Goal: Information Seeking & Learning: Learn about a topic

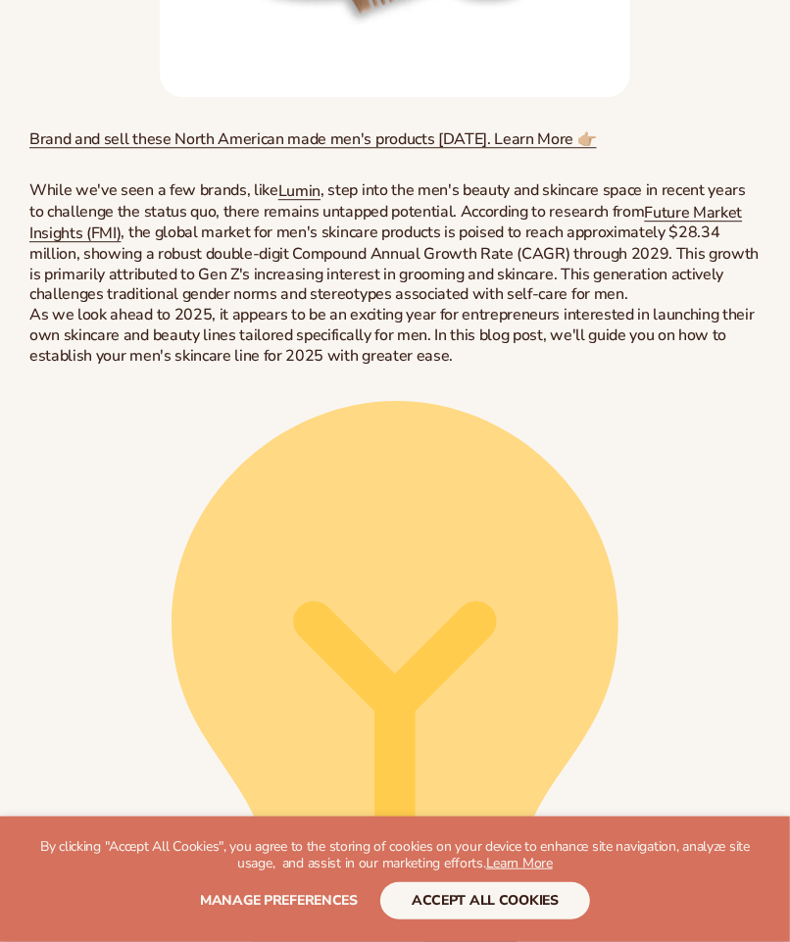
scroll to position [2042, 0]
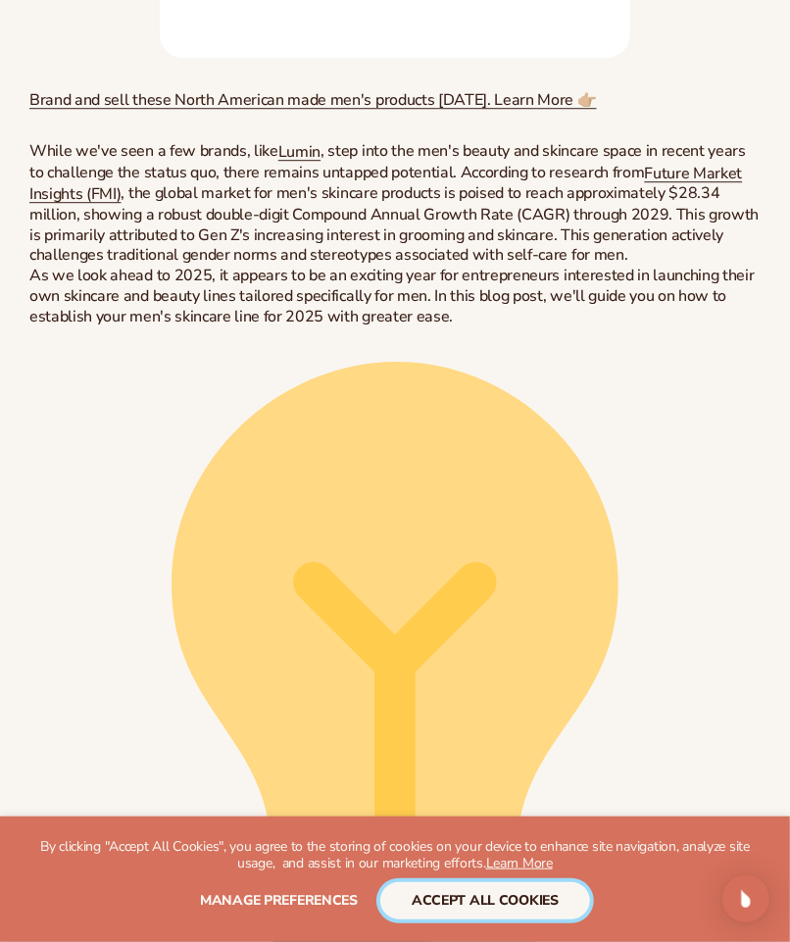
click at [523, 907] on button "accept all cookies" at bounding box center [485, 900] width 210 height 37
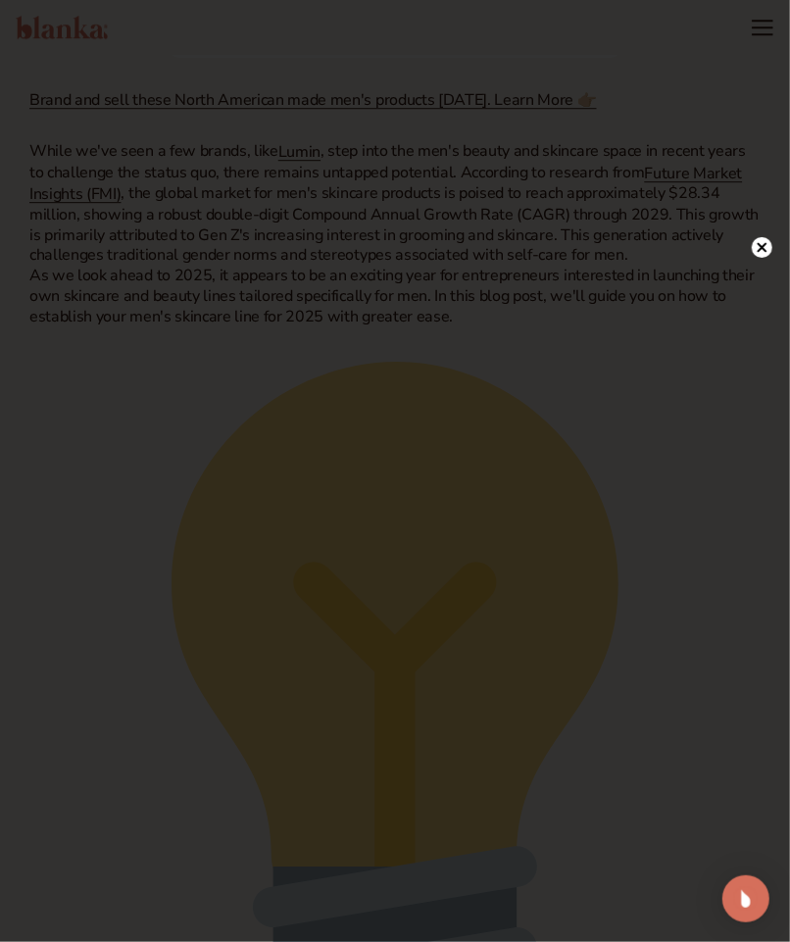
scroll to position [1944, 0]
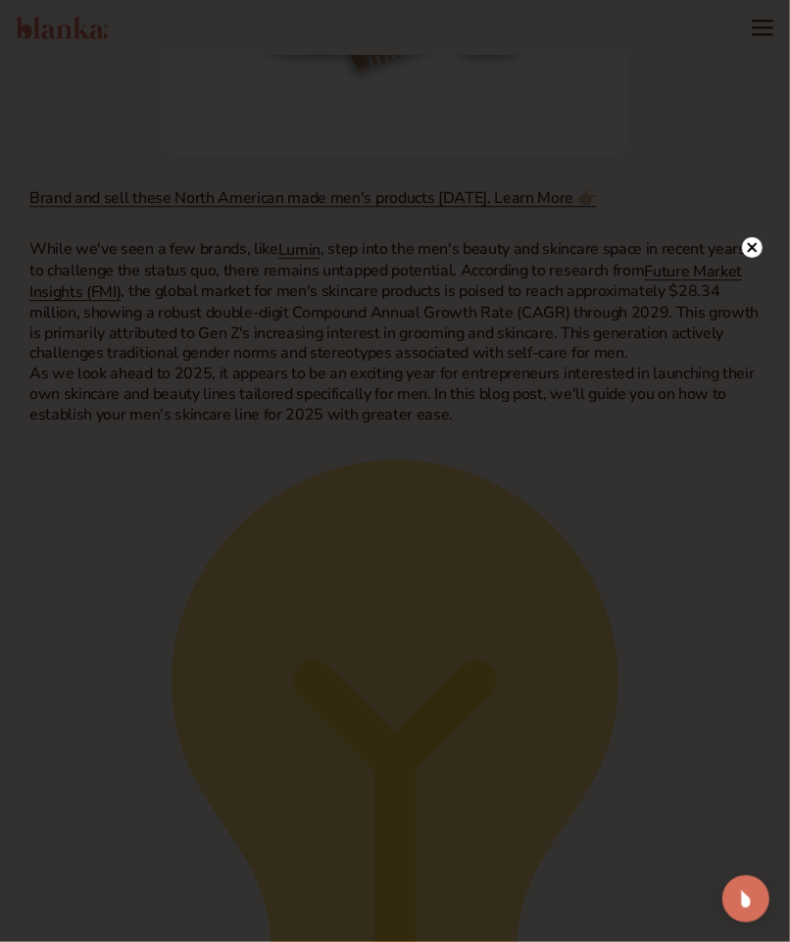
click at [754, 245] on icon at bounding box center [753, 248] width 10 height 10
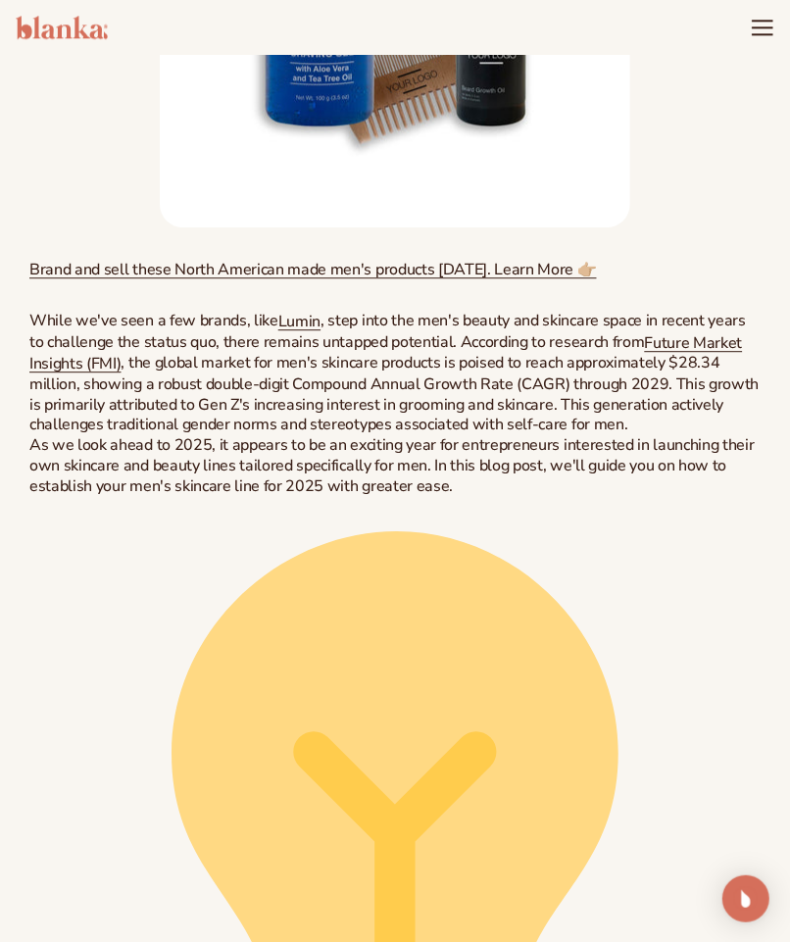
scroll to position [1846, 0]
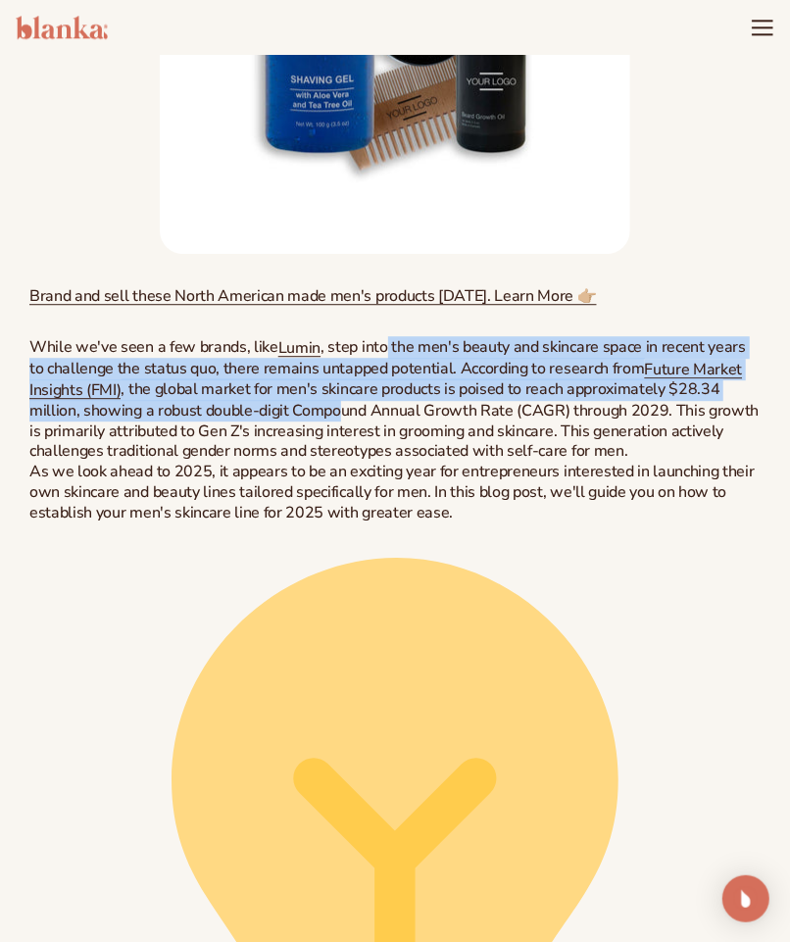
drag, startPoint x: 384, startPoint y: 266, endPoint x: 336, endPoint y: 334, distance: 83.7
click at [336, 337] on p "While we've seen a few brands, like Lumin , step into the men's beauty and skin…" at bounding box center [394, 399] width 731 height 124
click at [353, 378] on span ", the global market for men's skincare products is poised to reach approximatel…" at bounding box center [393, 419] width 729 height 83
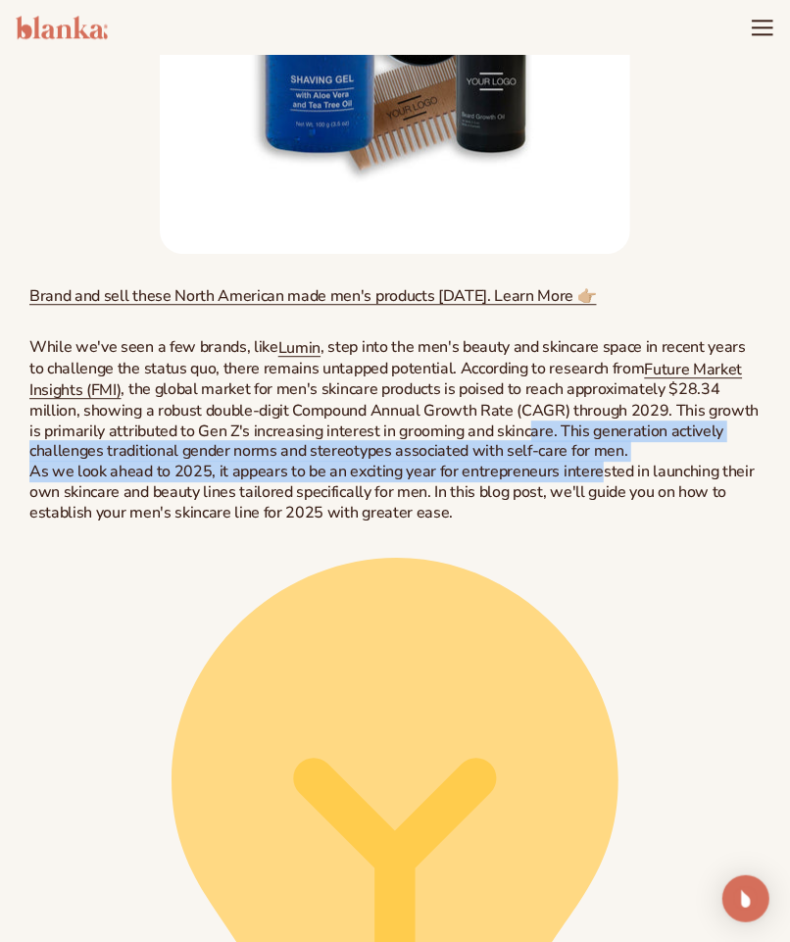
drag, startPoint x: 523, startPoint y: 355, endPoint x: 594, endPoint y: 388, distance: 78.0
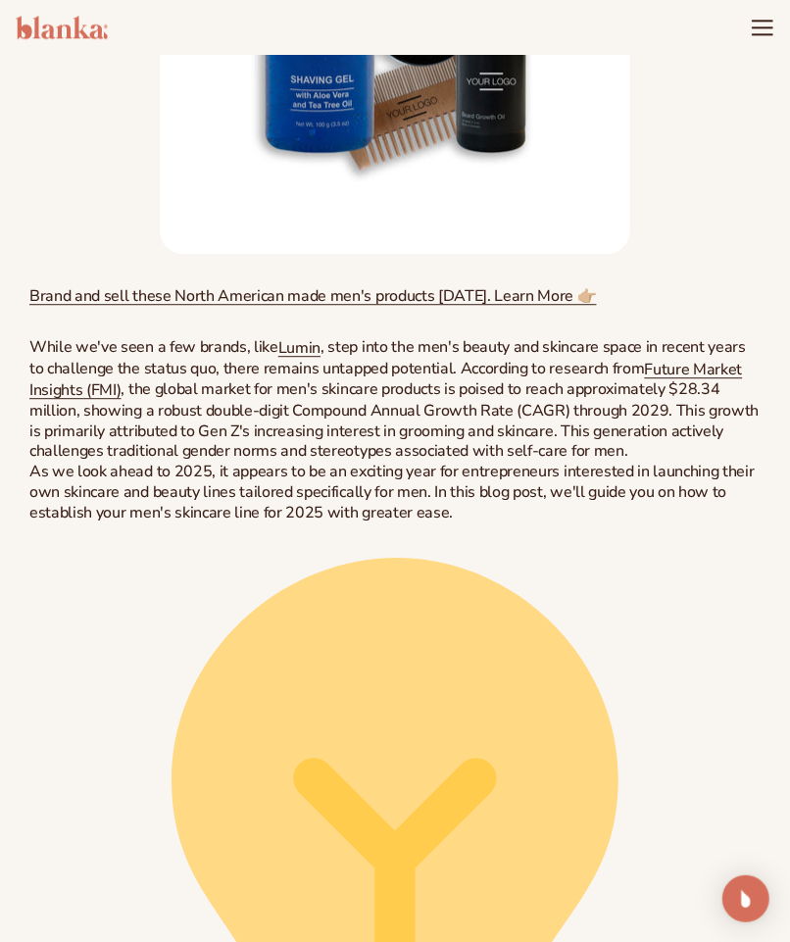
click at [576, 462] on p "As we look ahead to 2025, it appears to be an exciting year for entrepreneurs i…" at bounding box center [394, 492] width 731 height 61
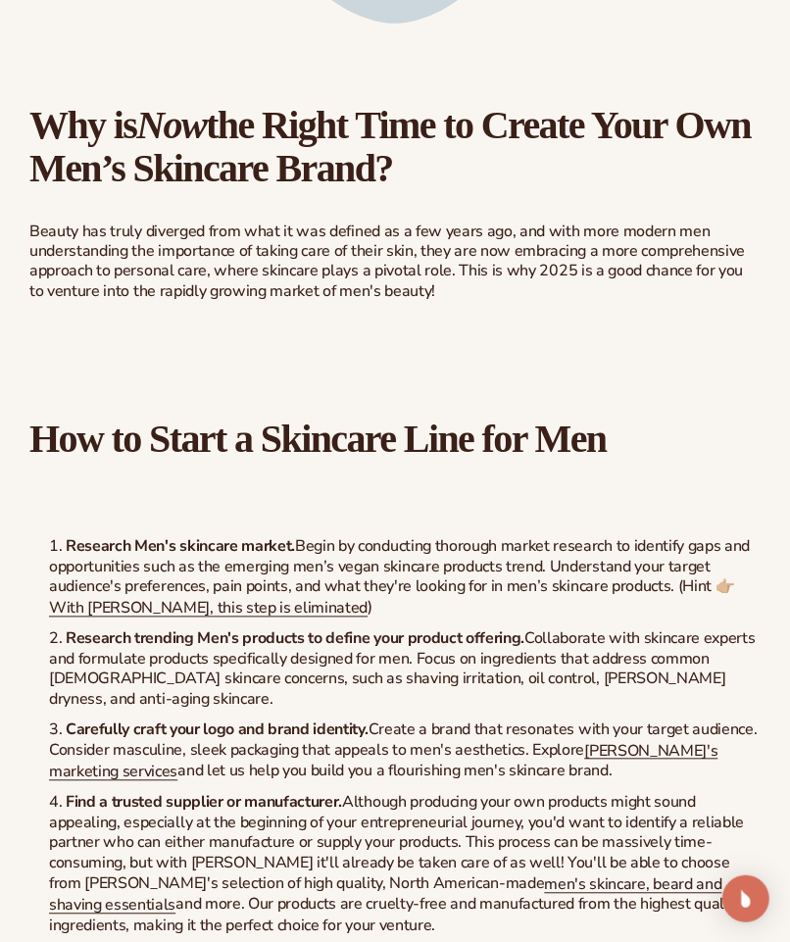
scroll to position [3904, 0]
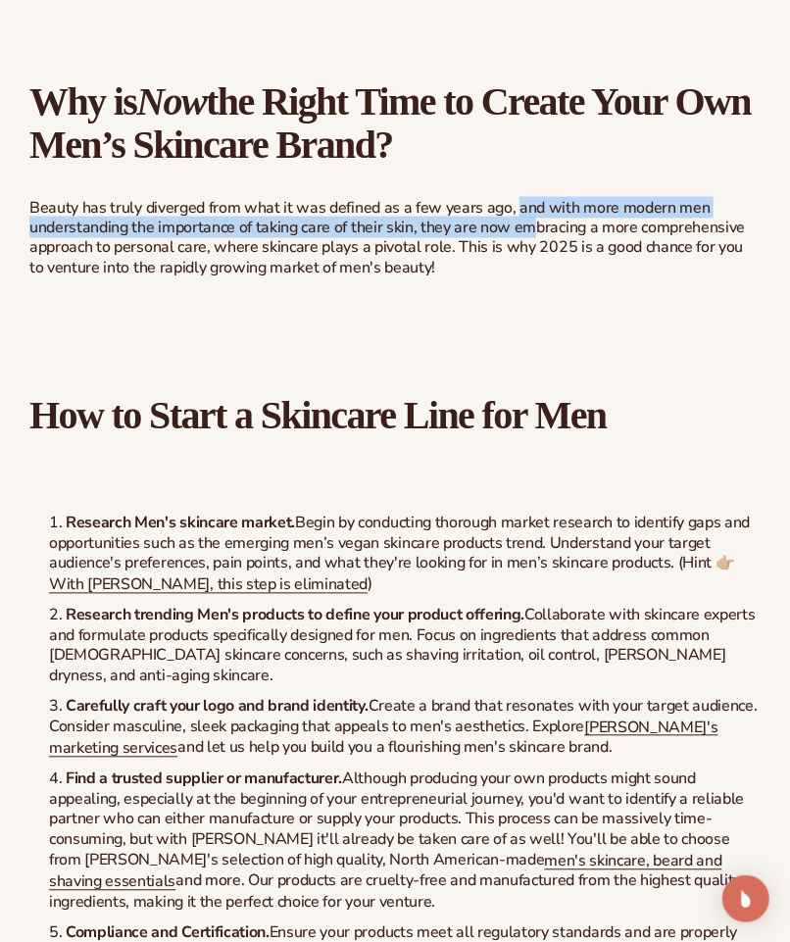
drag, startPoint x: 514, startPoint y: 127, endPoint x: 531, endPoint y: 149, distance: 27.2
click at [531, 198] on p "Beauty has truly diverged from what it was defined as a few years ago, and with…" at bounding box center [394, 238] width 731 height 81
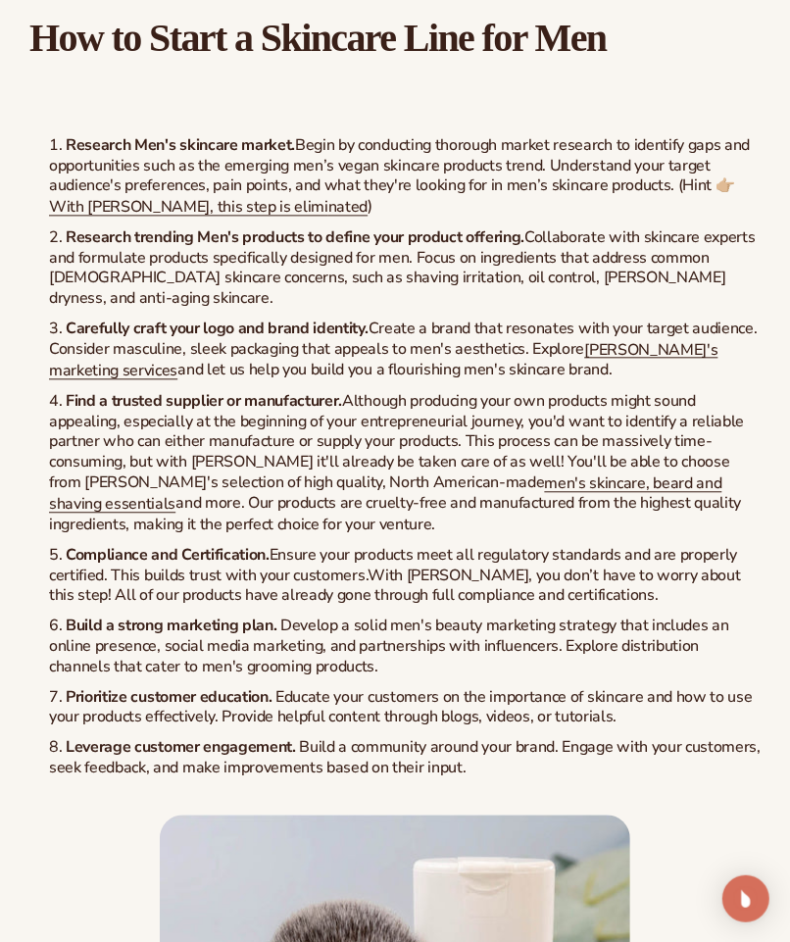
scroll to position [4296, 0]
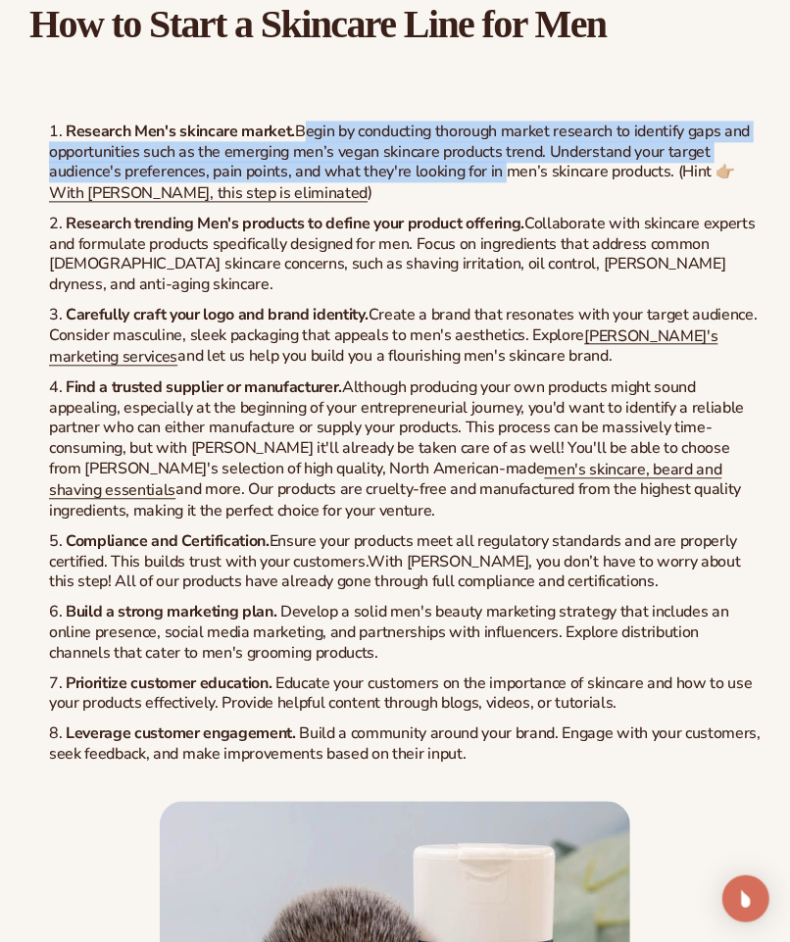
drag, startPoint x: 303, startPoint y: 60, endPoint x: 507, endPoint y: 103, distance: 208.3
click at [507, 122] on li "Research Men's skincare market. Begin by conducting thorough market research to…" at bounding box center [404, 163] width 711 height 82
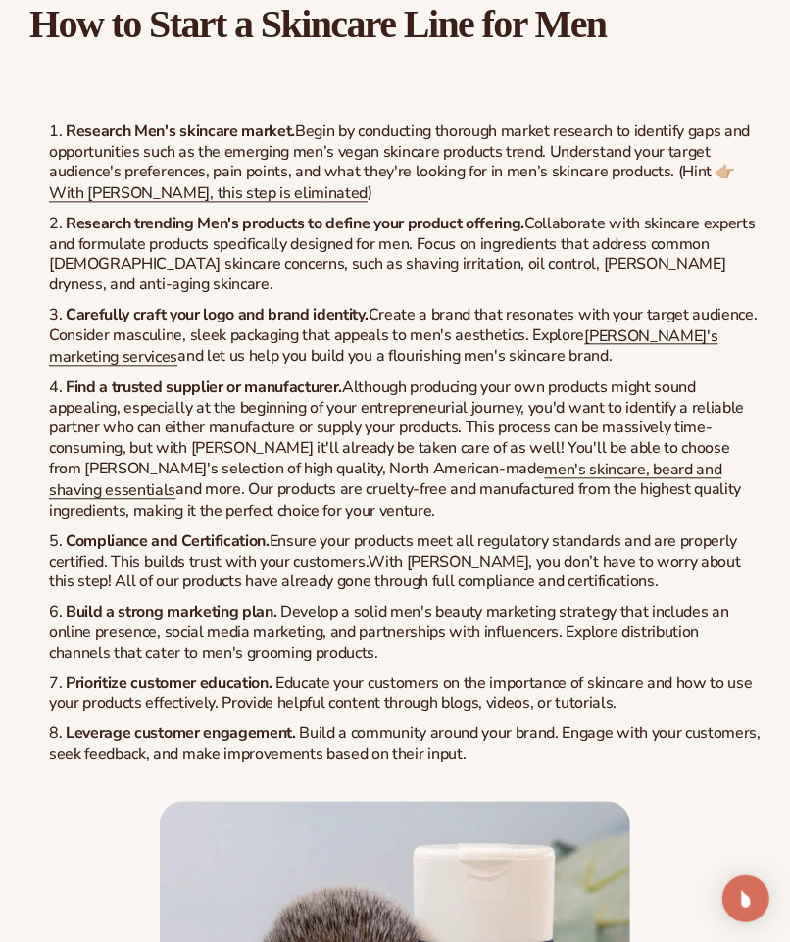
click at [476, 127] on ol "Research Men's skincare market. Begin by conducting thorough market research to…" at bounding box center [394, 443] width 731 height 643
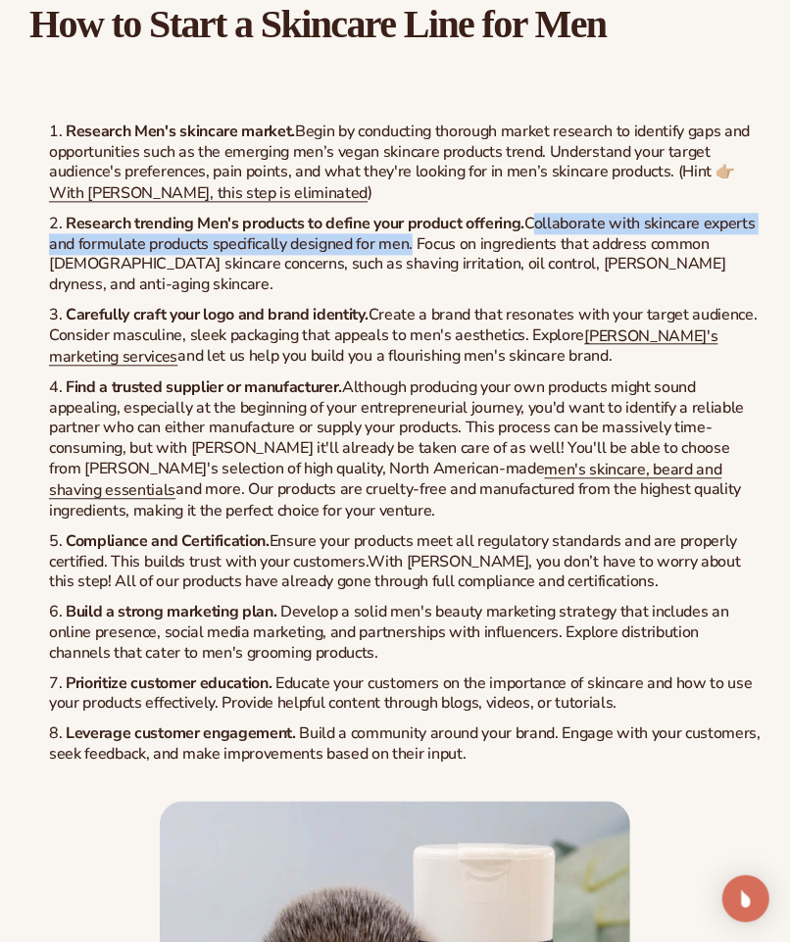
drag, startPoint x: 530, startPoint y: 144, endPoint x: 408, endPoint y: 171, distance: 125.5
click at [408, 213] on span "Research trending Men's products to define your product offering. Collaborate w…" at bounding box center [402, 254] width 707 height 82
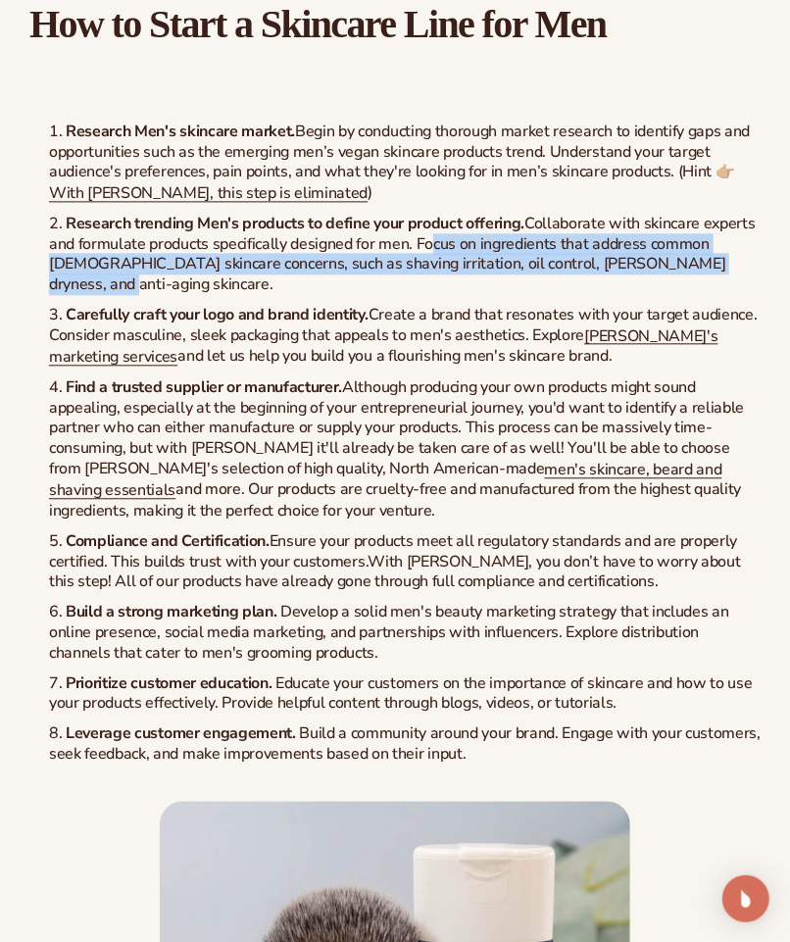
drag, startPoint x: 422, startPoint y: 168, endPoint x: 694, endPoint y: 188, distance: 272.2
click at [694, 214] on li "Research trending Men's products to define your product offering. Collaborate w…" at bounding box center [404, 254] width 711 height 81
click at [708, 214] on li "Research trending Men's products to define your product offering. Collaborate w…" at bounding box center [404, 254] width 711 height 81
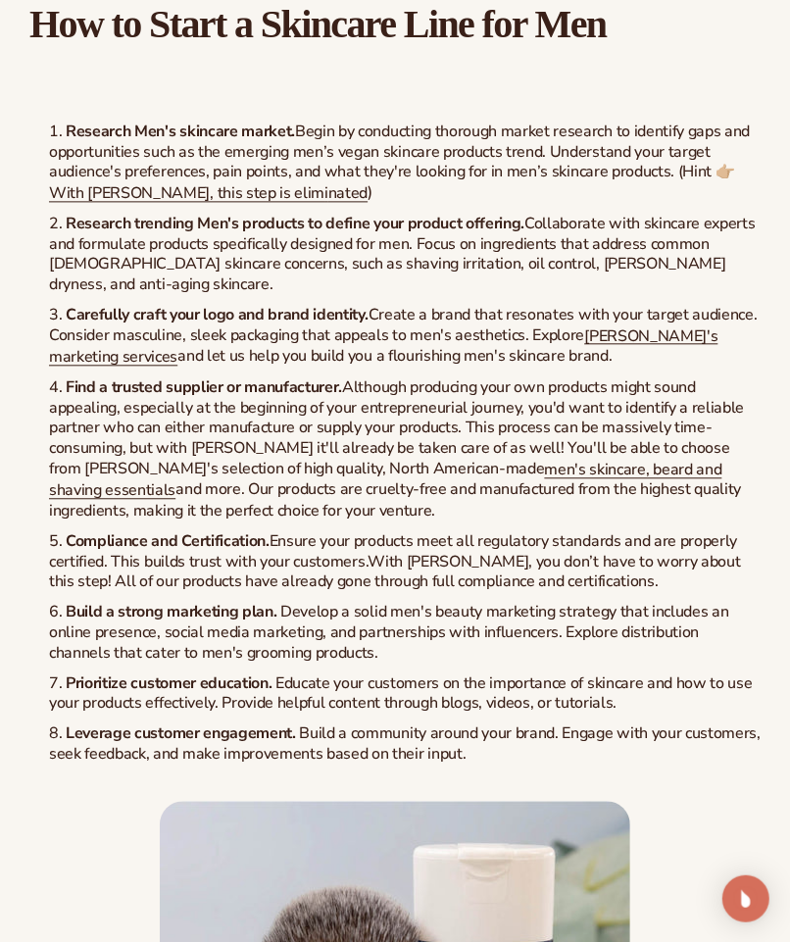
click at [556, 305] on li "Carefully craft your logo and brand identity. Create a brand that resonates wit…" at bounding box center [404, 336] width 711 height 63
click at [639, 324] on link "[PERSON_NAME]'s marketing services" at bounding box center [383, 345] width 669 height 43
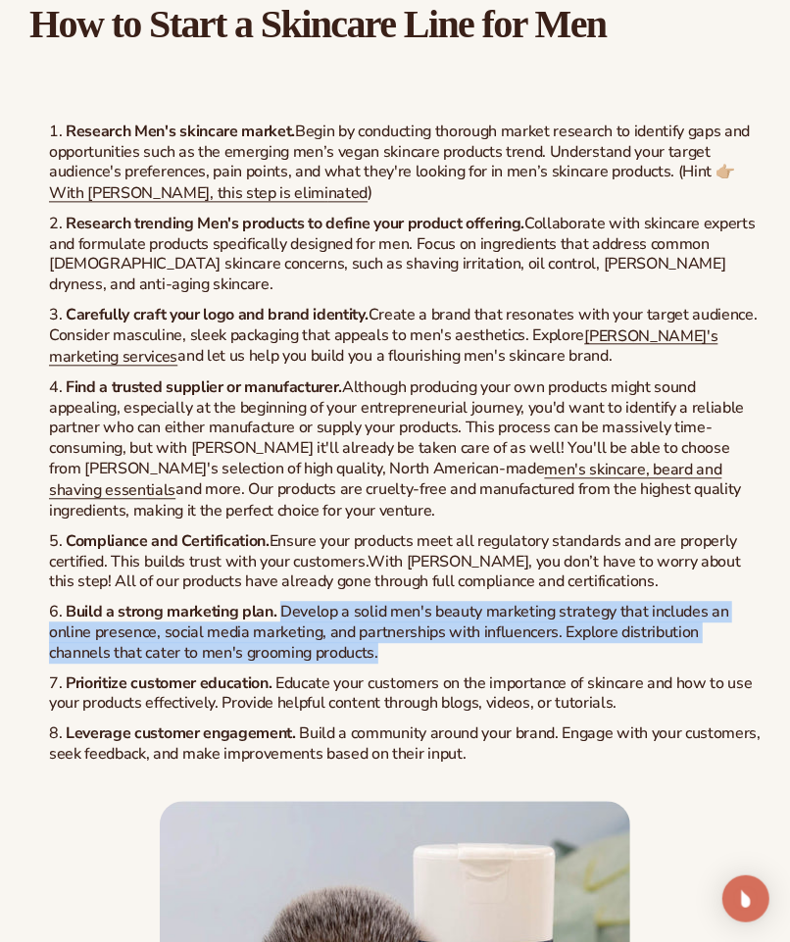
drag, startPoint x: 282, startPoint y: 518, endPoint x: 490, endPoint y: 554, distance: 210.7
click at [490, 602] on li "Build a strong marketing plan. Develop a solid men's beauty marketing strategy …" at bounding box center [404, 632] width 711 height 61
click at [485, 602] on li "Build a strong marketing plan. Develop a solid men's beauty marketing strategy …" at bounding box center [404, 632] width 711 height 61
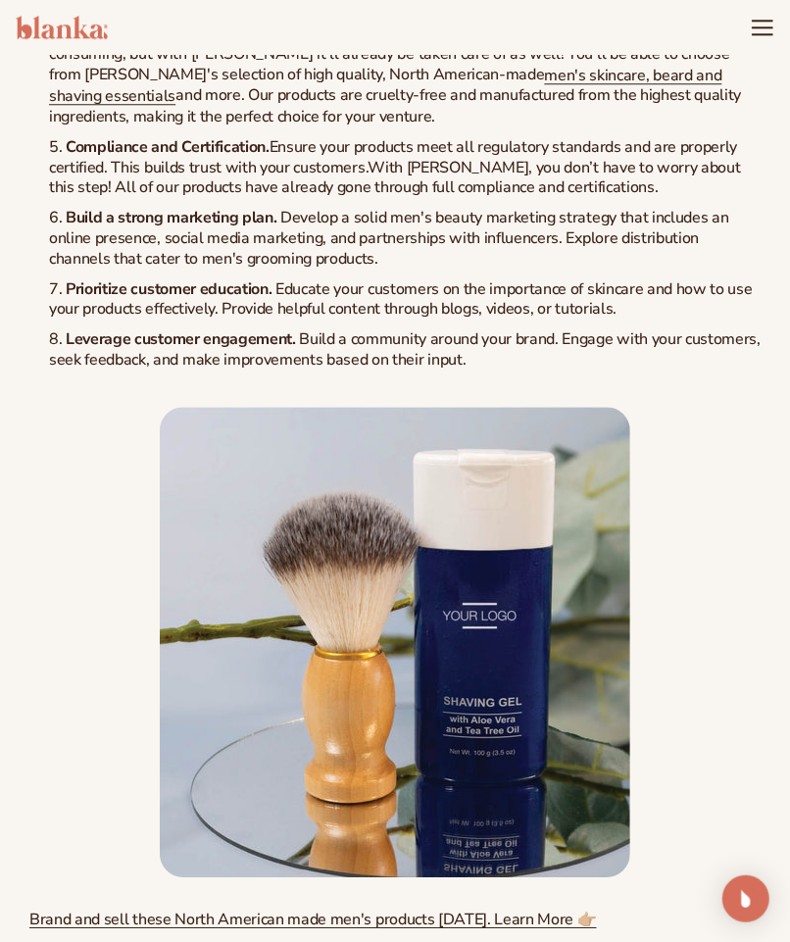
scroll to position [4688, 0]
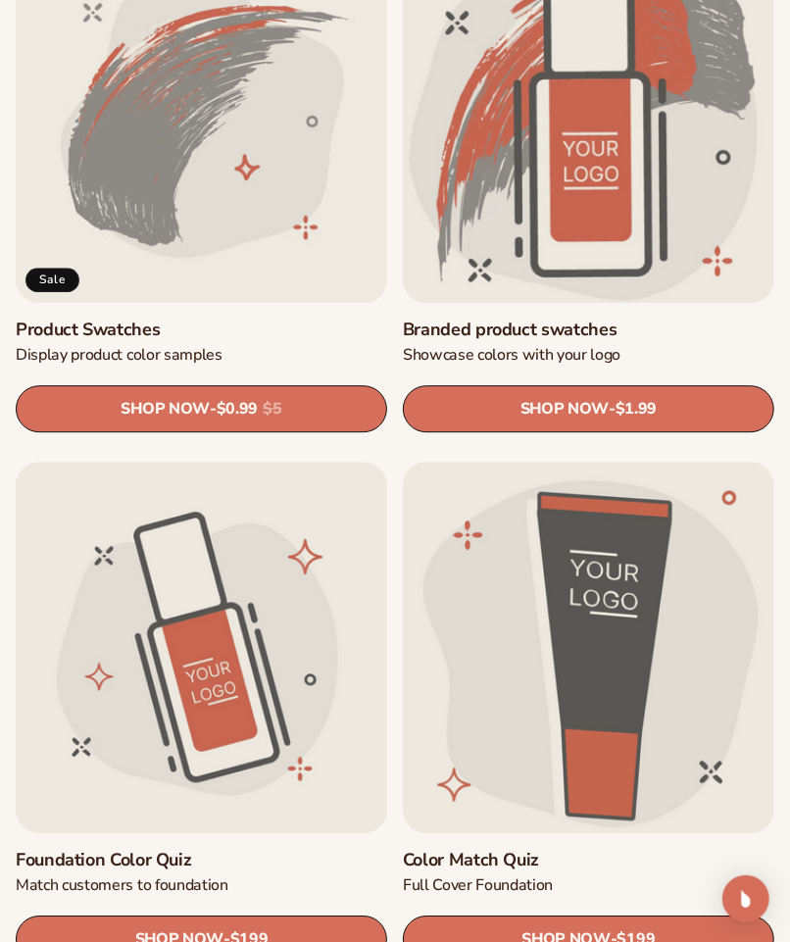
scroll to position [1862, 0]
